Goal: Information Seeking & Learning: Check status

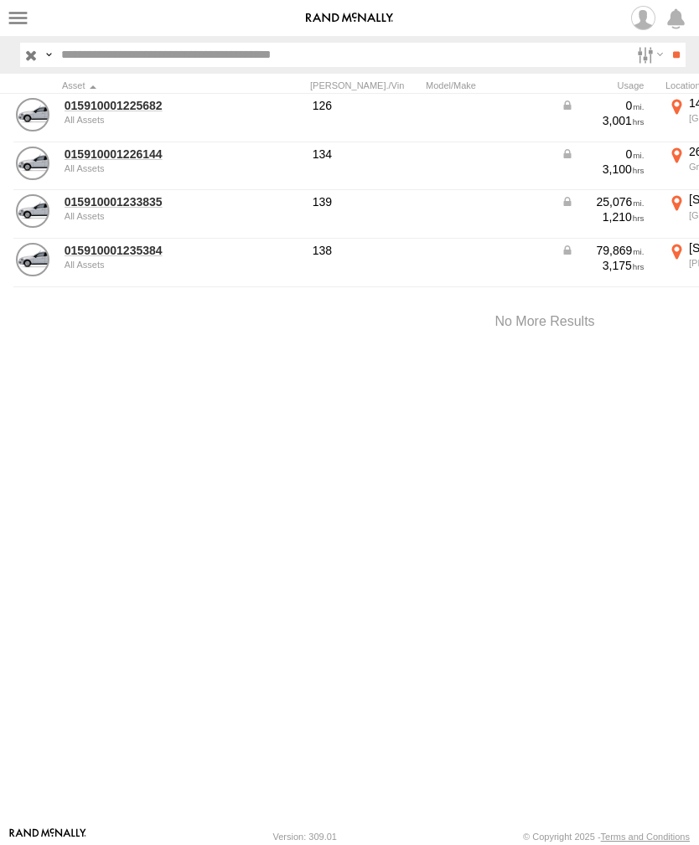
click at [129, 257] on link "015910001235384" at bounding box center [146, 250] width 163 height 15
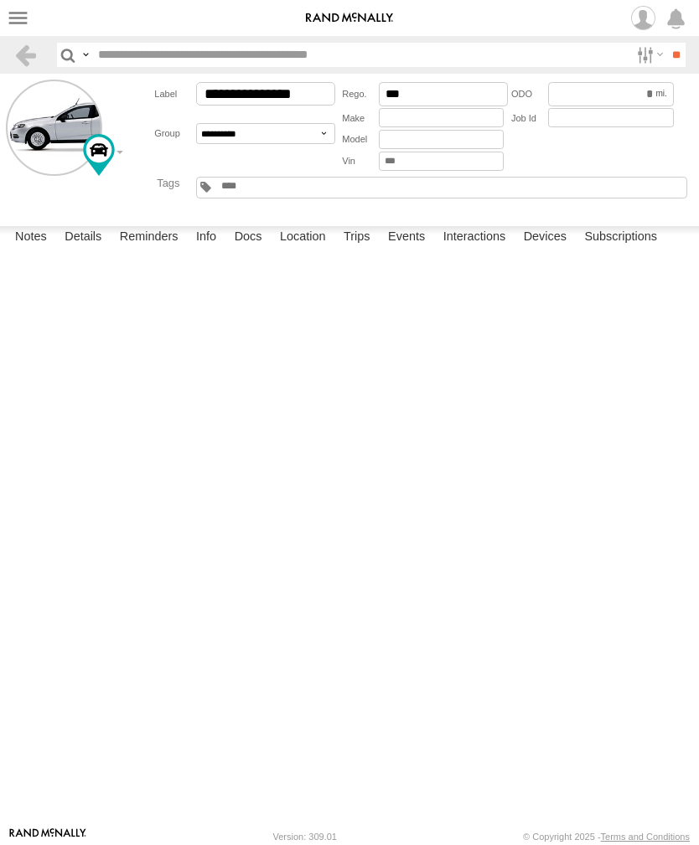
click at [420, 250] on label "Events" at bounding box center [407, 237] width 54 height 23
click at [32, 7] on nav "Dashboards" at bounding box center [349, 18] width 699 height 36
click at [23, 23] on label at bounding box center [18, 18] width 24 height 24
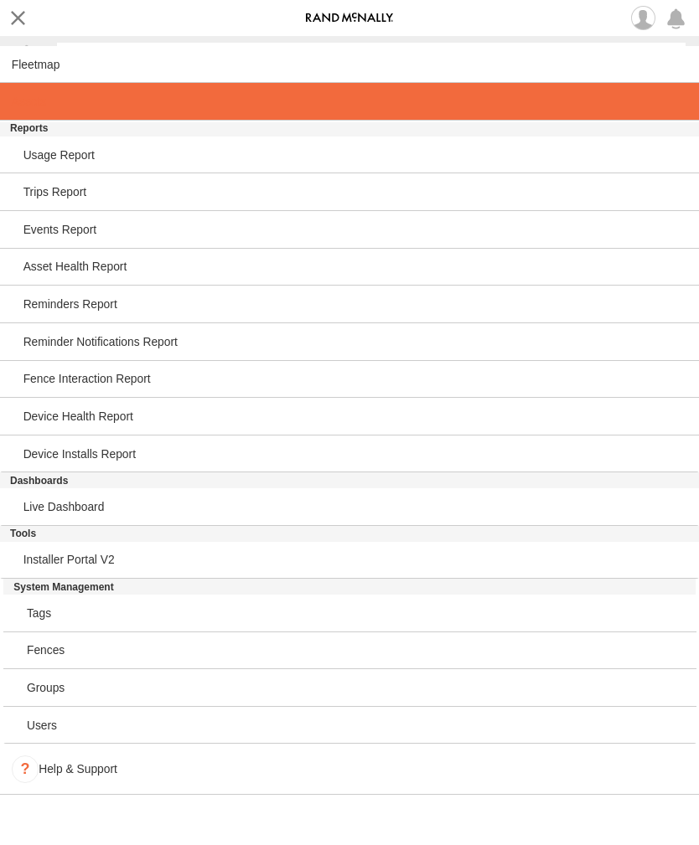
click at [51, 107] on link at bounding box center [349, 102] width 699 height 38
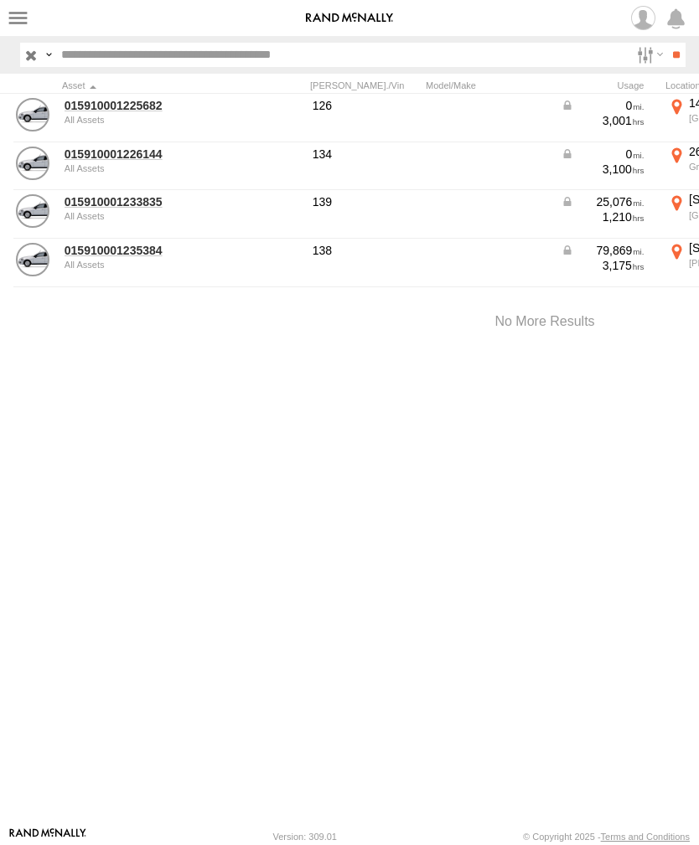
click at [128, 158] on link "015910001226144" at bounding box center [146, 154] width 163 height 15
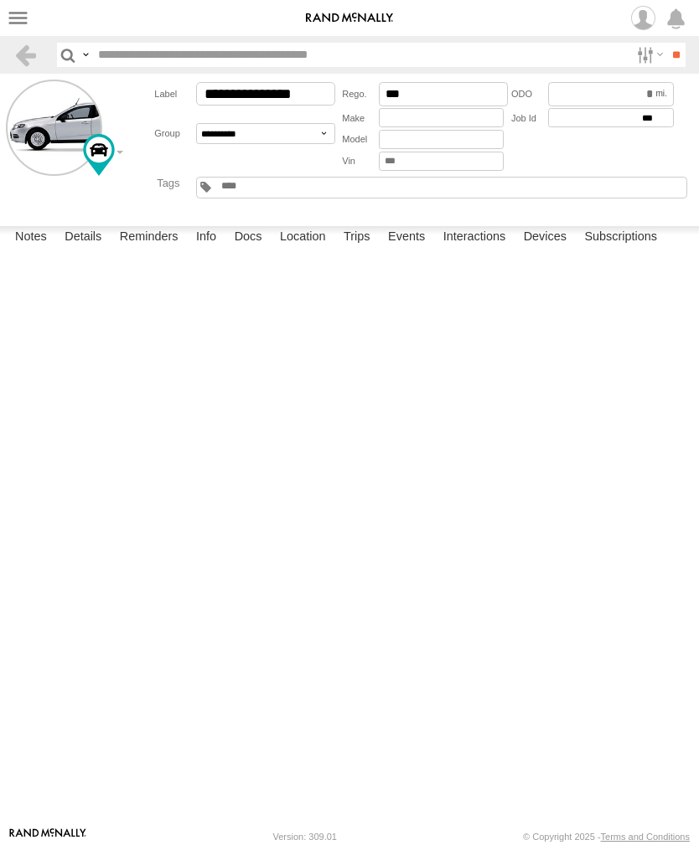
click at [421, 250] on label "Events" at bounding box center [407, 237] width 54 height 23
click at [29, 19] on label at bounding box center [18, 18] width 24 height 24
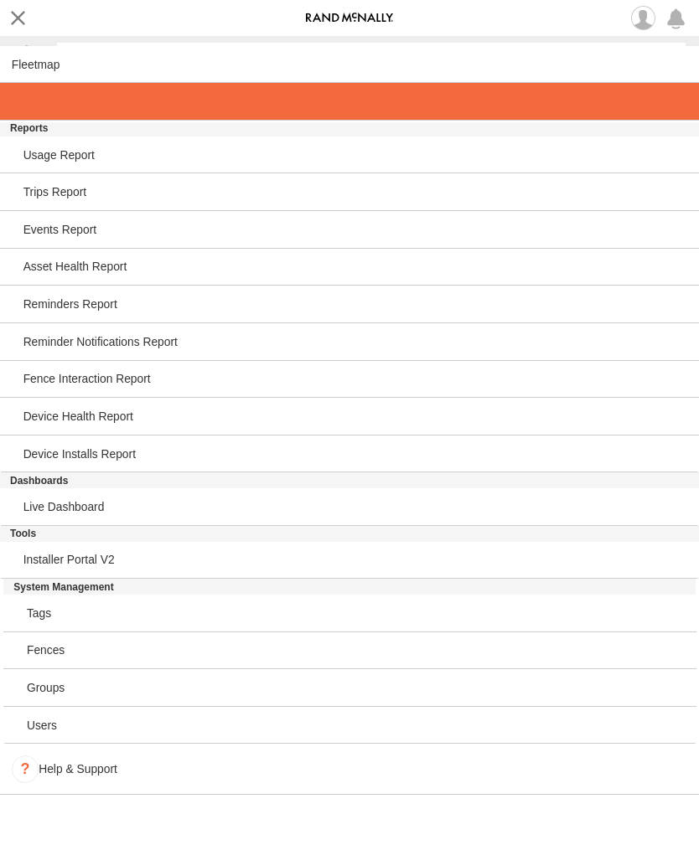
click at [43, 114] on link at bounding box center [349, 102] width 699 height 38
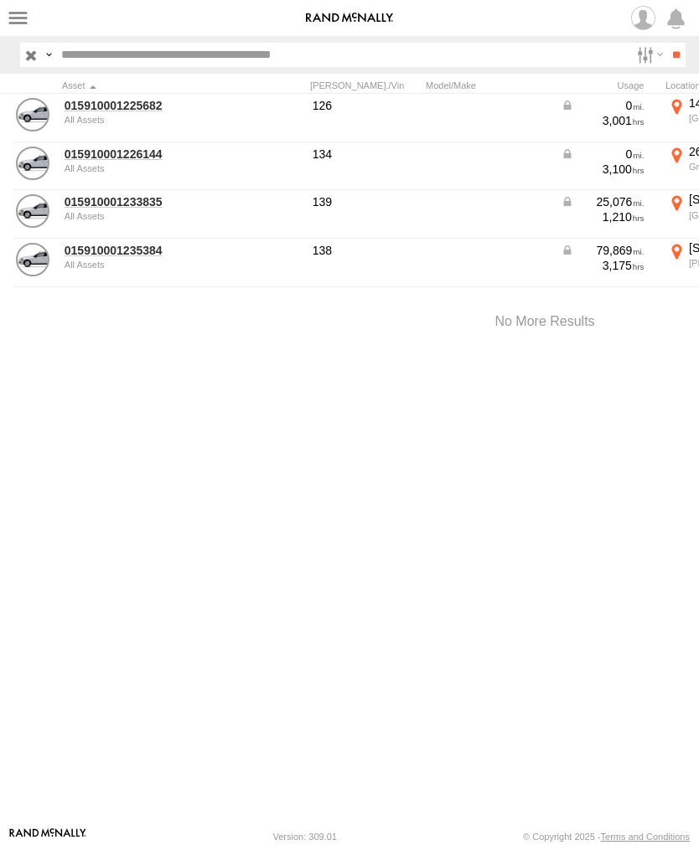
click at [129, 208] on link "015910001233835" at bounding box center [146, 201] width 163 height 15
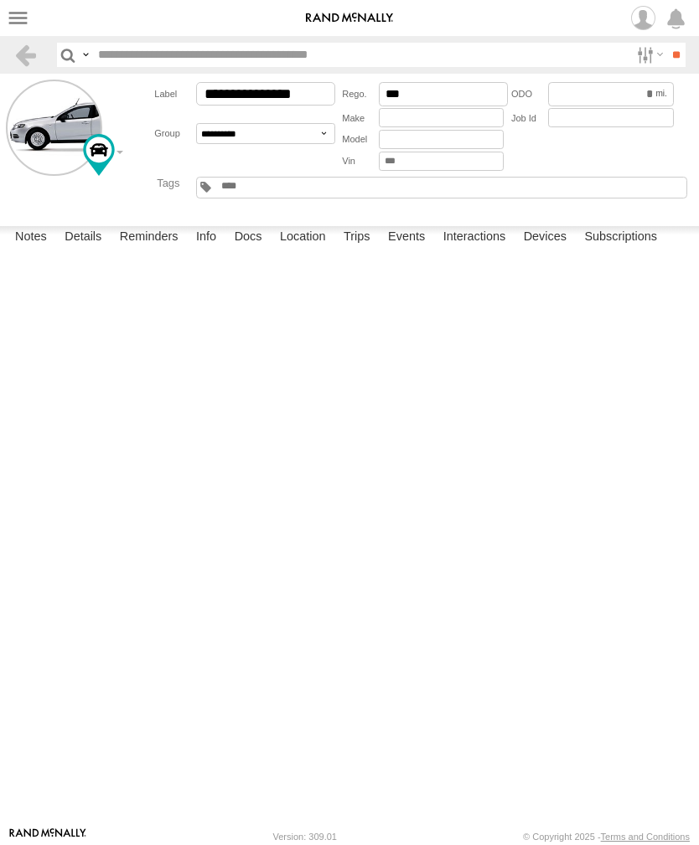
click at [418, 250] on label "Events" at bounding box center [407, 237] width 54 height 23
